Goal: Find contact information: Obtain details needed to contact an individual or organization

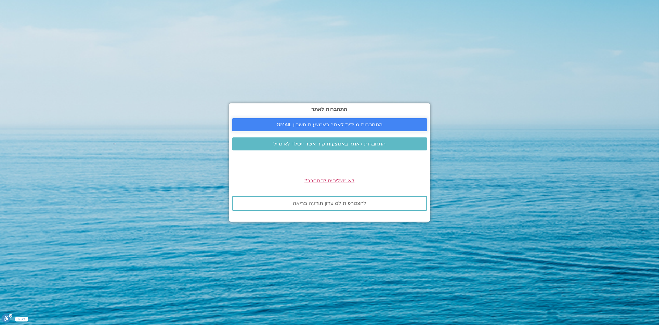
click at [330, 124] on span "התחברות מיידית לאתר באמצעות חשבון GMAIL" at bounding box center [330, 125] width 106 height 6
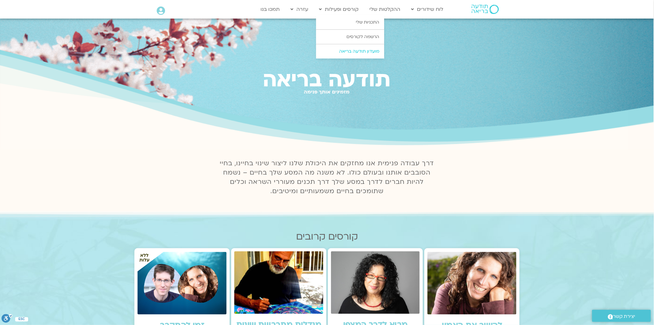
click at [353, 53] on link "מועדון תודעה בריאה" at bounding box center [350, 51] width 68 height 14
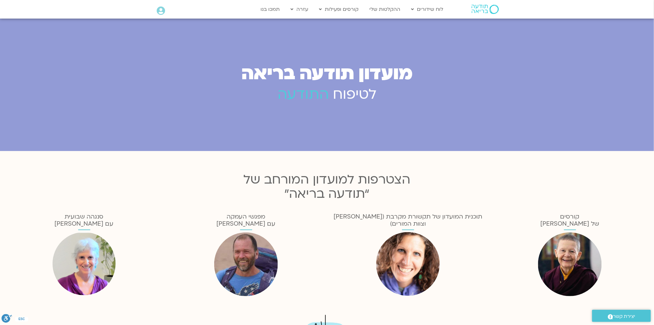
click at [163, 8] on icon at bounding box center [161, 10] width 8 height 9
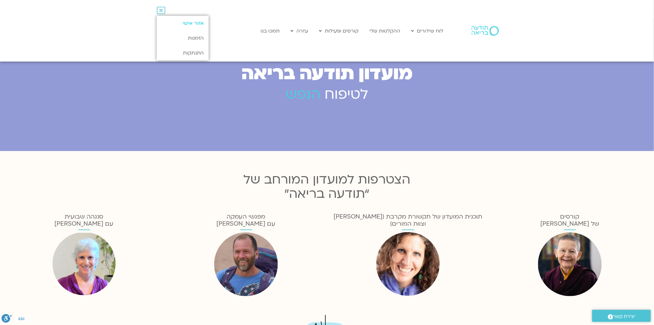
click at [194, 23] on link "אזור אישי" at bounding box center [183, 23] width 52 height 15
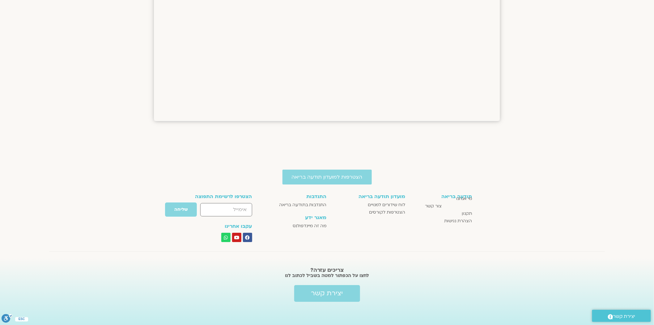
scroll to position [730, 0]
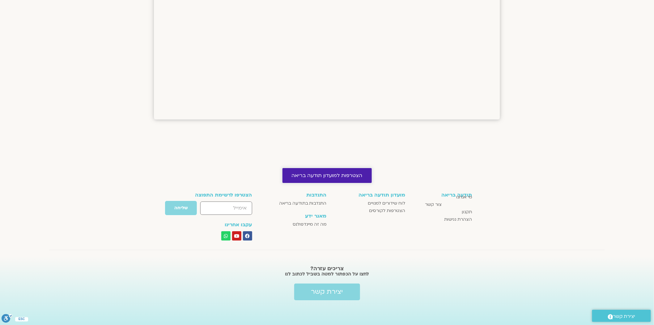
click at [351, 173] on span "הצטרפות למועדון תודעה בריאה" at bounding box center [327, 176] width 71 height 6
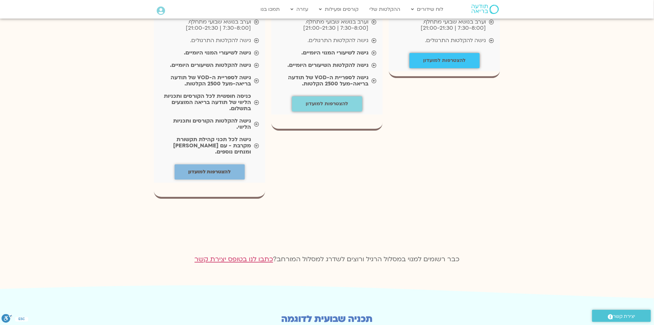
scroll to position [741, 0]
click at [159, 12] on icon at bounding box center [161, 10] width 8 height 9
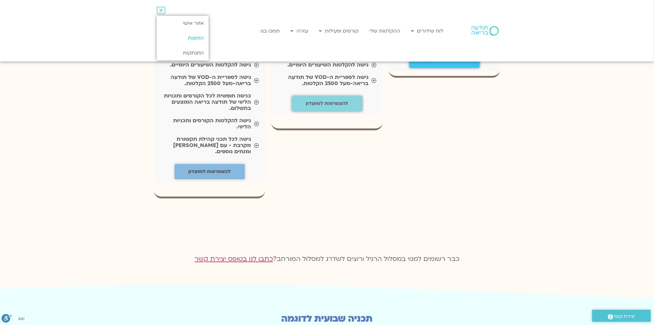
click at [193, 39] on link "הזמנות" at bounding box center [183, 38] width 52 height 15
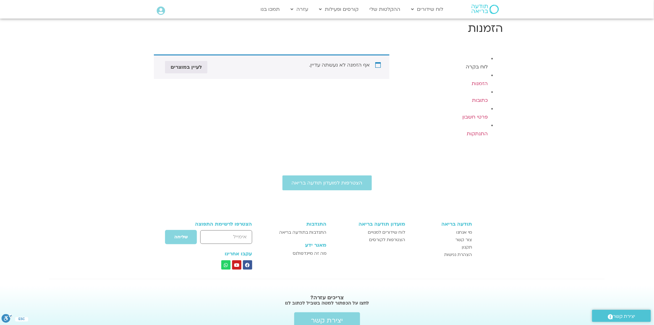
click at [476, 67] on link "לוח בקרה" at bounding box center [477, 66] width 22 height 7
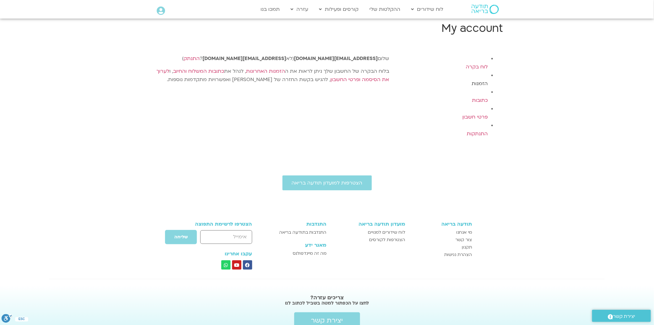
click at [480, 85] on link "הזמנות" at bounding box center [480, 83] width 16 height 7
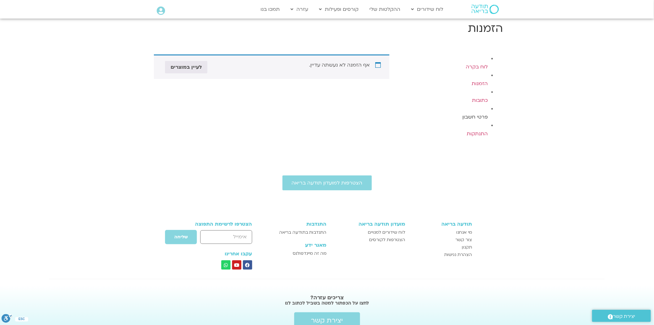
click at [477, 116] on link "פרטי חשבון" at bounding box center [475, 116] width 25 height 7
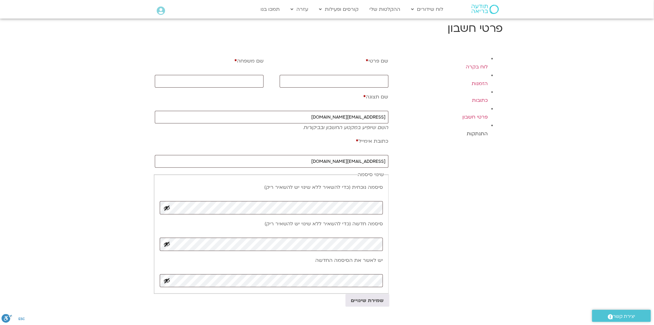
click at [477, 134] on link "התנתקות" at bounding box center [477, 133] width 21 height 7
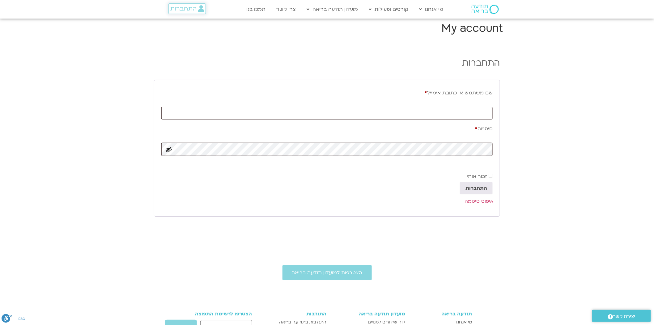
click at [186, 10] on span "התחברות" at bounding box center [183, 8] width 26 height 7
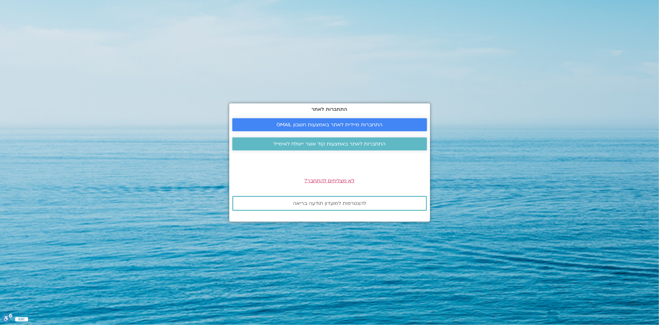
click at [343, 125] on span "התחברות מיידית לאתר באמצעות חשבון GMAIL" at bounding box center [330, 125] width 106 height 6
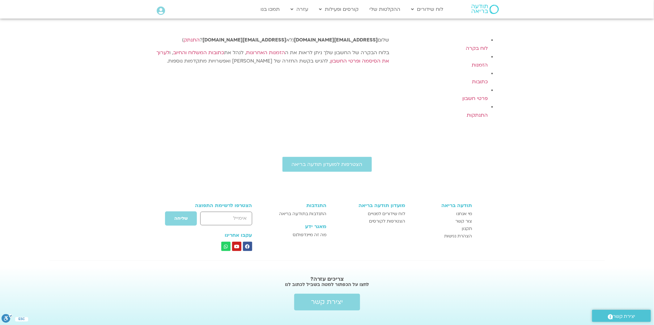
scroll to position [29, 0]
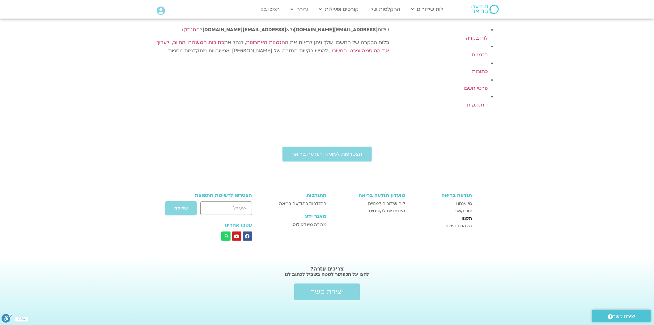
click at [468, 217] on span "תקנון" at bounding box center [467, 218] width 10 height 7
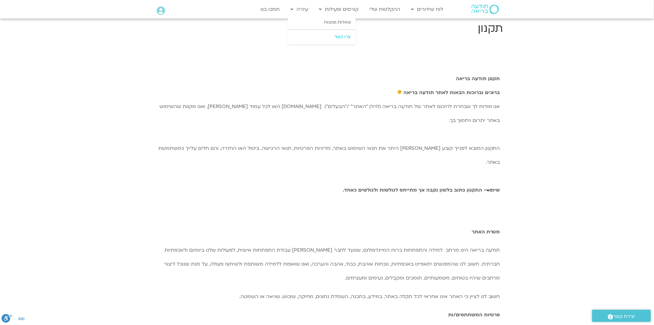
click at [342, 36] on link "צרו קשר" at bounding box center [322, 37] width 68 height 14
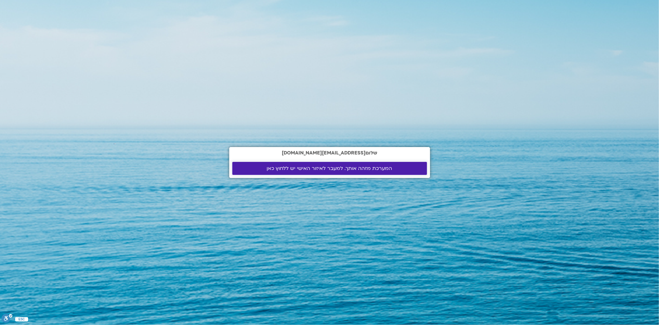
click at [336, 169] on span "המערכת מזהה אותך. למעבר לאיזור האישי יש ללחוץ כאן" at bounding box center [330, 168] width 126 height 6
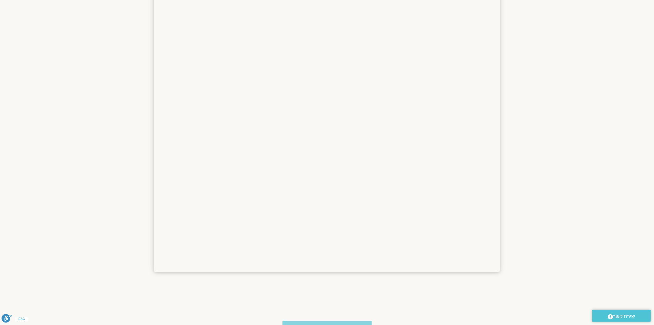
scroll to position [449, 0]
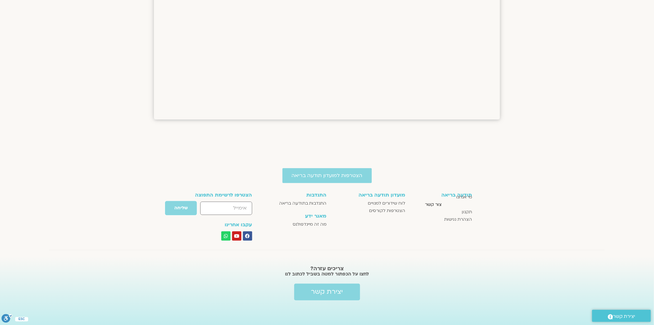
click at [434, 205] on span "צור קשר" at bounding box center [433, 204] width 17 height 7
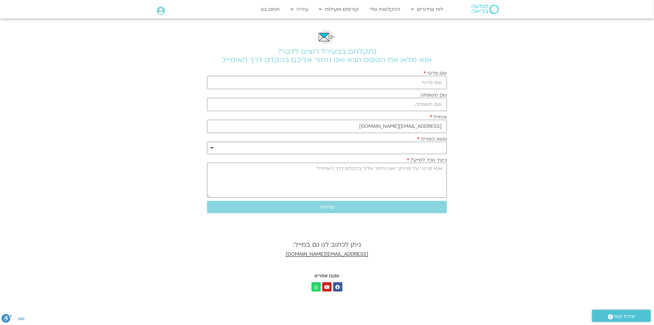
click at [286, 253] on link "[EMAIL_ADDRESS][DOMAIN_NAME]" at bounding box center [327, 253] width 83 height 7
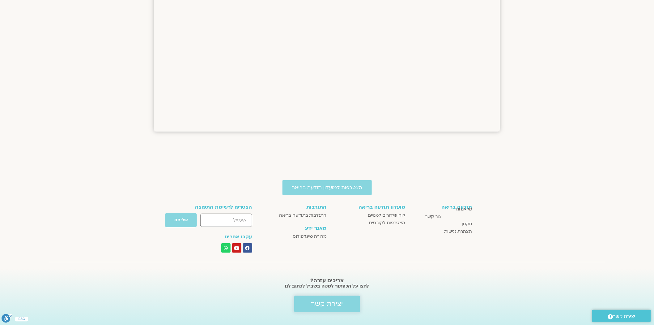
scroll to position [730, 0]
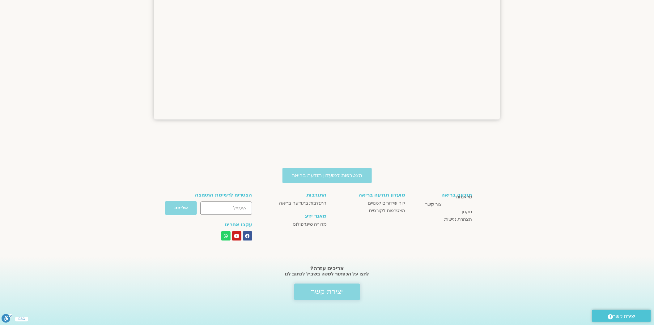
click at [325, 292] on span "יצירת קשר" at bounding box center [327, 291] width 32 height 7
